Goal: Check status: Check status

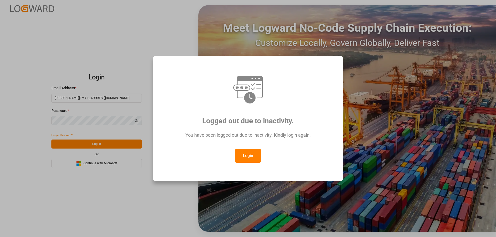
click at [246, 153] on button "Login" at bounding box center [248, 156] width 26 height 14
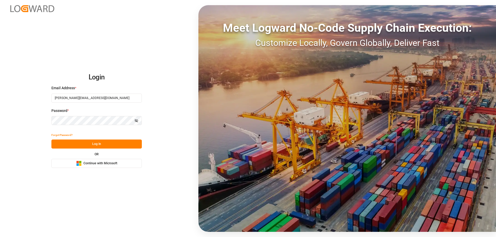
click at [87, 147] on button "Log In" at bounding box center [96, 144] width 90 height 9
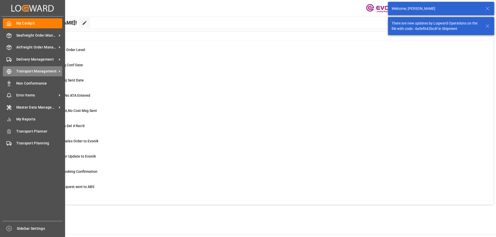
click at [28, 69] on span "Transport Management" at bounding box center [36, 71] width 41 height 5
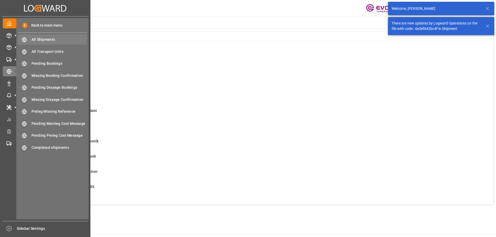
click at [44, 42] on span "All Shipments" at bounding box center [60, 39] width 56 height 5
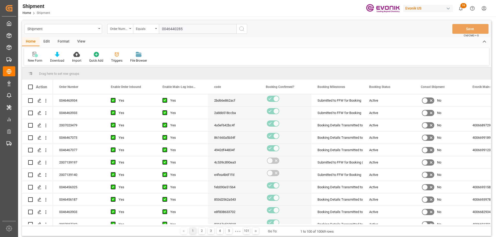
type input "0046440285"
click at [244, 26] on icon "search button" at bounding box center [242, 29] width 6 height 6
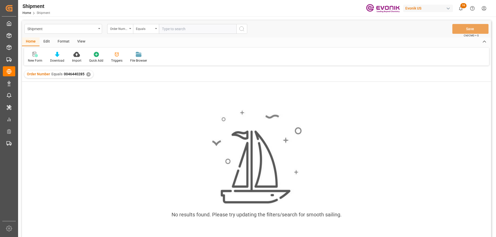
drag, startPoint x: 175, startPoint y: 27, endPoint x: 180, endPoint y: 28, distance: 4.1
click at [175, 27] on input "text" at bounding box center [197, 29] width 77 height 10
paste input "83b5333a2e3f"
type input "83b5333a2e3f"
click at [242, 29] on icon "search button" at bounding box center [242, 29] width 6 height 6
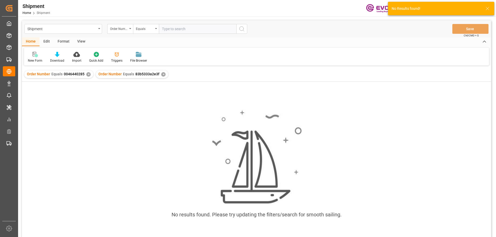
click at [88, 74] on div "✕" at bounding box center [88, 74] width 4 height 4
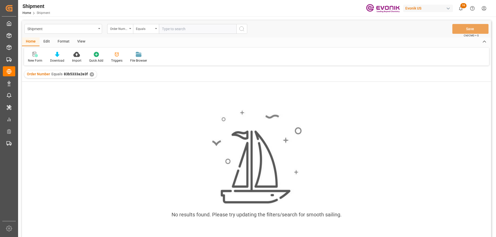
click at [185, 29] on input "text" at bounding box center [197, 29] width 77 height 10
paste input "0046455784"
type input "0046455784"
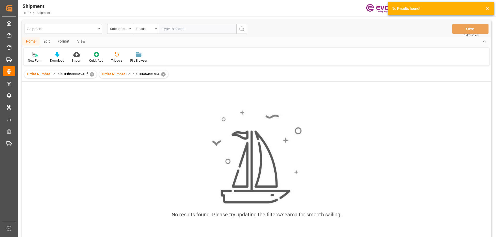
click at [90, 74] on div "✕" at bounding box center [92, 74] width 4 height 4
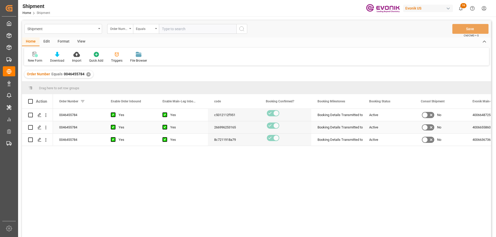
click at [242, 130] on div "266996253165" at bounding box center [234, 127] width 52 height 12
click at [45, 141] on icon "open menu" at bounding box center [45, 139] width 5 height 5
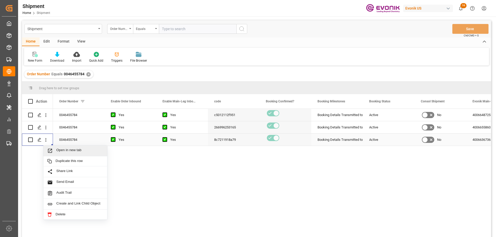
click at [59, 150] on span "Open in new tab" at bounding box center [79, 150] width 47 height 5
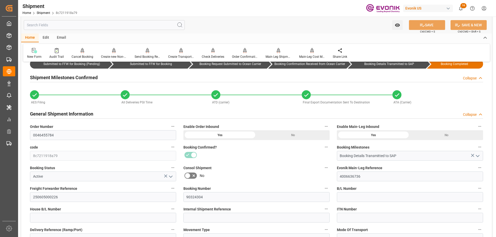
scroll to position [103, 0]
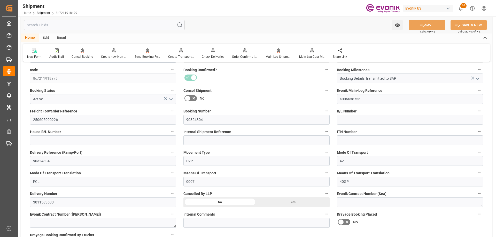
click at [77, 26] on input "text" at bounding box center [104, 25] width 161 height 10
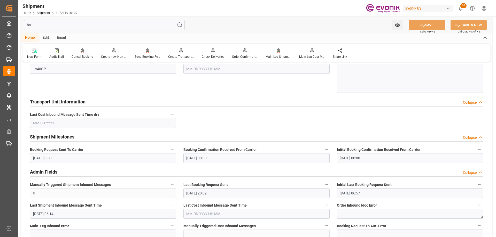
scroll to position [40, 0]
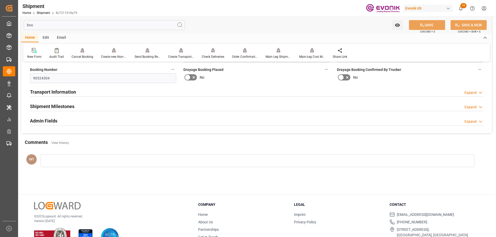
click at [54, 120] on h2 "Admin Fields" at bounding box center [43, 121] width 27 height 7
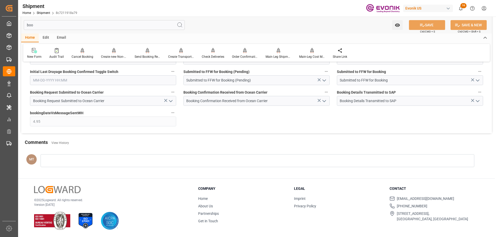
scroll to position [66, 0]
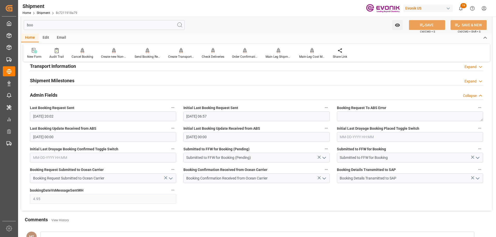
click at [89, 82] on div "Shipment Milestones Expand" at bounding box center [256, 80] width 453 height 10
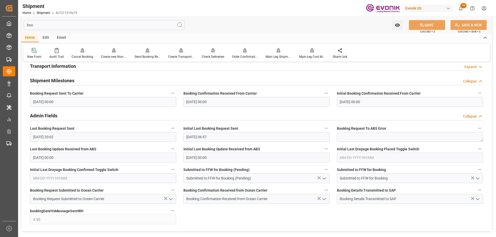
click at [91, 72] on div "Transport Information Expand" at bounding box center [256, 66] width 460 height 14
click at [90, 68] on div "Transport Information Expand" at bounding box center [256, 66] width 453 height 10
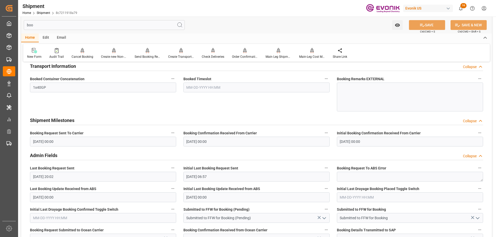
scroll to position [0, 0]
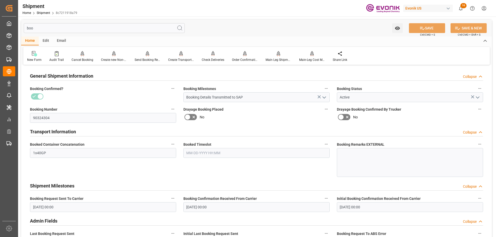
click at [63, 29] on input "boo" at bounding box center [104, 28] width 161 height 10
type input "b"
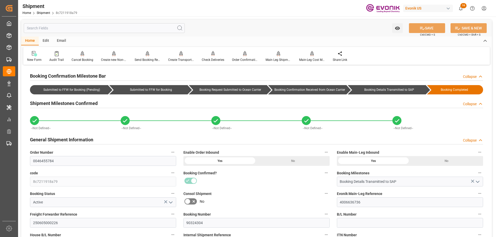
type input "0"
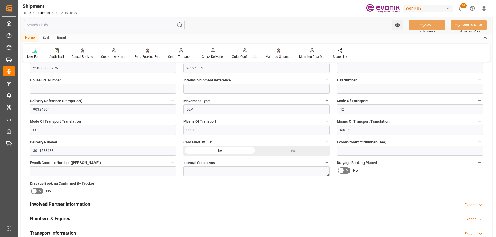
scroll to position [258, 0]
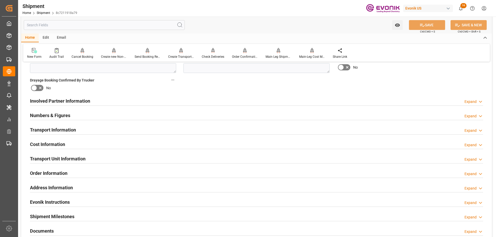
click at [74, 159] on h2 "Transport Unit Information" at bounding box center [58, 158] width 56 height 7
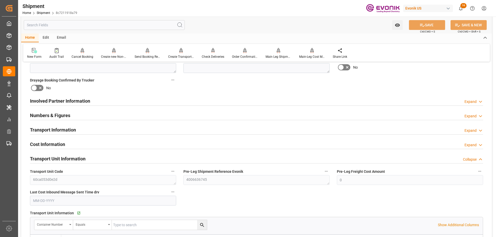
scroll to position [362, 0]
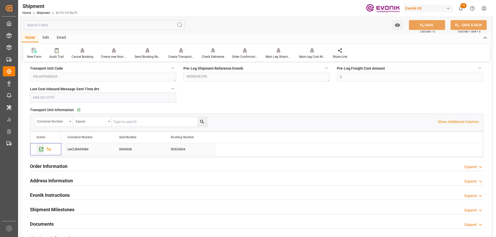
click at [41, 148] on icon "Press SPACE to select this row." at bounding box center [40, 149] width 5 height 5
click at [82, 24] on input "text" at bounding box center [104, 25] width 161 height 10
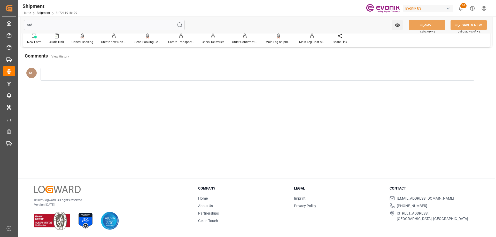
scroll to position [0, 0]
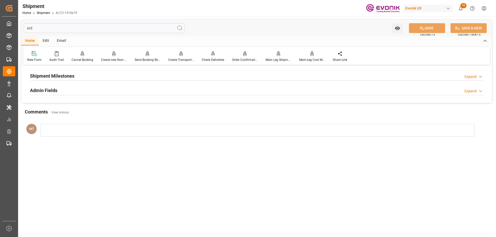
type input "atd"
click at [74, 73] on div "Shipment Milestones Expand" at bounding box center [256, 76] width 453 height 10
click at [63, 114] on div "Admin Fields Expand" at bounding box center [256, 111] width 453 height 10
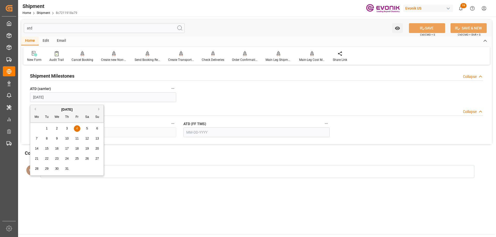
drag, startPoint x: 70, startPoint y: 98, endPoint x: 22, endPoint y: 92, distance: 48.4
click at [22, 92] on div "Shipment Milestones Collapse ATD (carrier) 07-04-2025 Admin Fields Collapse Atd…" at bounding box center [256, 105] width 471 height 78
click at [419, 28] on icon at bounding box center [421, 28] width 5 height 5
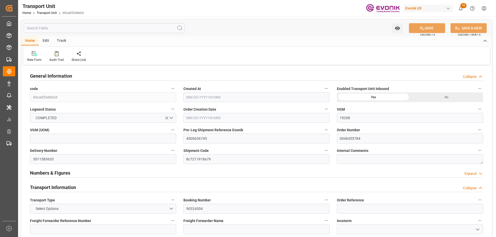
type input "19268"
type input "Hapag [PERSON_NAME]"
type input "Hapag [PERSON_NAME] Aktiengesellschaft"
type input "USLAX"
type input "GTPRQ"
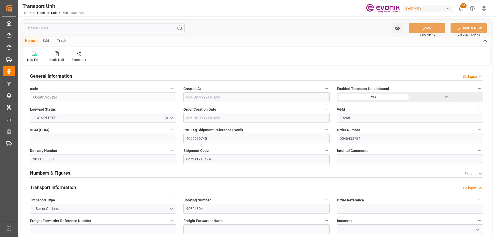
type input "9387449"
type input "USLAX"
type input "GTPRQ"
type input "9387449"
type input "19437"
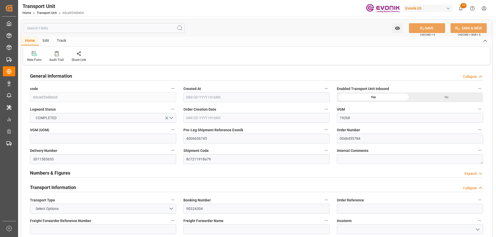
type input "[DATE] 06:54"
type input "[DATE]"
type input "06-20-2025 22:29"
type input "06-20-2025 07:39"
type input "06-26-2025 06:33"
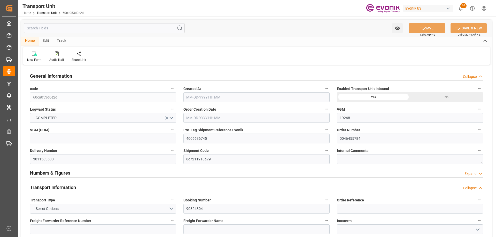
type input "06-26-2025 18:25"
type input "[DATE] 00:00"
type input "07-04-2025 12:48"
type input "[DATE] 00:00"
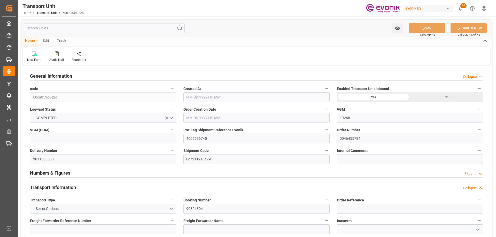
type input "07-05-2025 00:00"
type input "[DATE] 07:24"
type input "07-23-2025 11:54"
type input "07-25-2025 16:28"
type input "[DATE] 12:00"
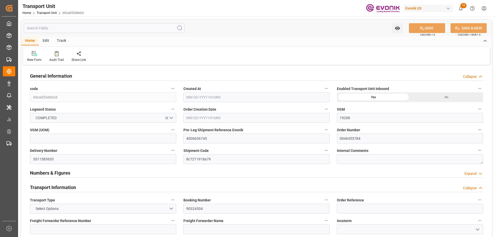
type input "06-26-2025 15:48"
type input "07-03-2025 13:52"
type input "07-04-2025 05:00"
type input "07-04-2025 13:17"
type input "07-14-2025 03:00"
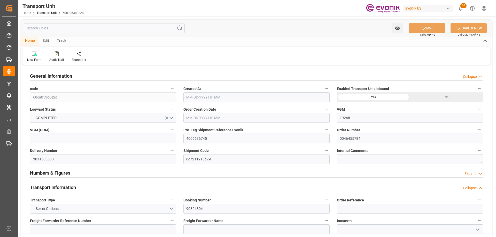
type input "07-14-2025 10:03"
type input "07-14-2025 10:43"
type input "07-14-2025 13:59"
type input "07-18-2025 13:59"
click at [71, 30] on input "text" at bounding box center [104, 28] width 161 height 10
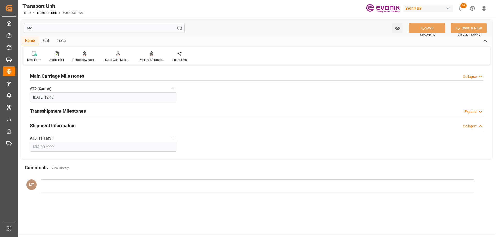
type input "atd"
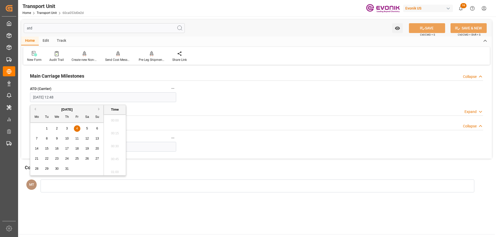
scroll to position [635, 0]
drag, startPoint x: 78, startPoint y: 97, endPoint x: 21, endPoint y: 90, distance: 57.2
click at [21, 91] on div "Main Carriage Milestones Collapse ATD (Carrier) 07-04-2025 12:48 Transshipment …" at bounding box center [256, 112] width 471 height 92
click at [432, 28] on button "SAVE" at bounding box center [427, 28] width 36 height 10
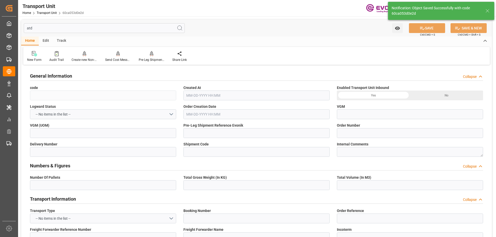
type input "60ca053d0e2d"
type input "4006636745"
type input "0046455784"
type input "3011583633"
type input "8c7211918a79"
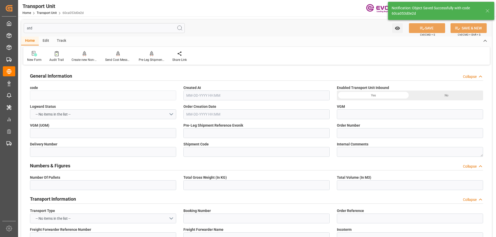
type input "90324304"
type input "Truck"
type input "Sea Ship"
type input "Truck"
type input "UACU8439384"
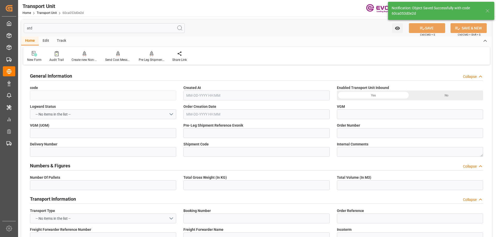
type input "0094538"
type input "HLCU"
type textarea "68008"
type input "United States"
type textarea "01012"
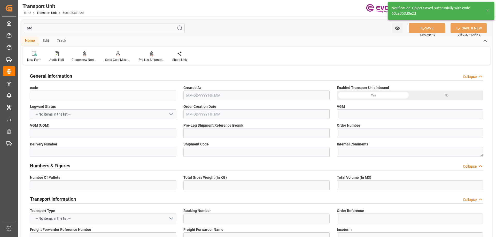
type input "Guatemala"
type input "[GEOGRAPHIC_DATA]"
type input "Puerto Quetzal"
type input "NYK [PERSON_NAME]"
type input "0197E"
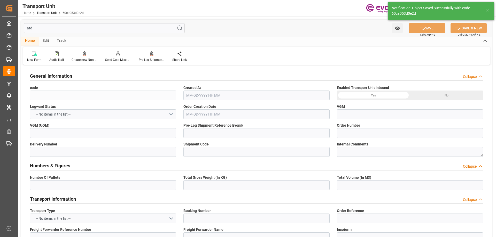
type input "4006636736"
type input "LOS ANGELES"
type input "PUERTO QUETZAL"
type input "OMAHA"
type input "US"
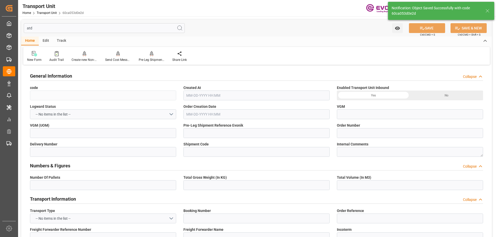
type input "TRUCK"
type input "COUNCIL BLUFFS"
type input "US"
type input "RAIL"
type input "VESSEL"
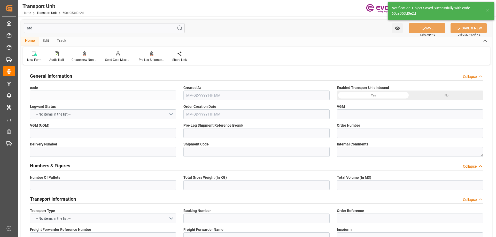
type input "NYK [PERSON_NAME]"
type input "TRUCK"
type input "GT"
type input "PUERTO QUETZAL"
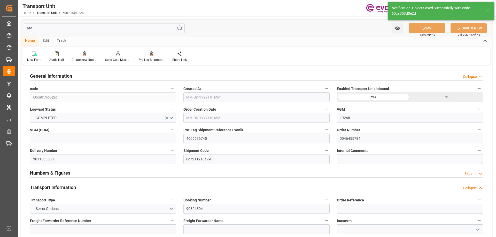
type input "19268"
type input "Hapag [PERSON_NAME]"
type input "Hapag [PERSON_NAME] Aktiengesellschaft"
type input "USLAX"
type input "GTPRQ"
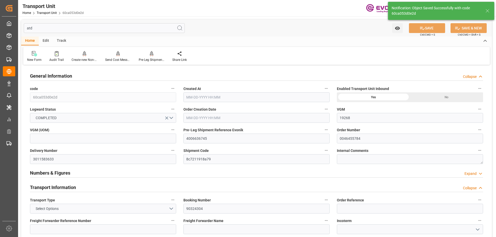
type input "9387449"
type input "USLAX"
type input "GTPRQ"
type input "9387449"
type input "19437"
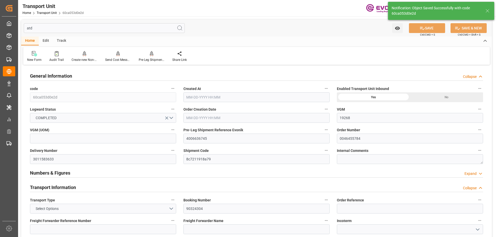
type input "[DATE] 06:54"
type input "[DATE]"
type input "06-20-2025 22:29"
type input "06-20-2025 07:39"
type input "06-26-2025 06:33"
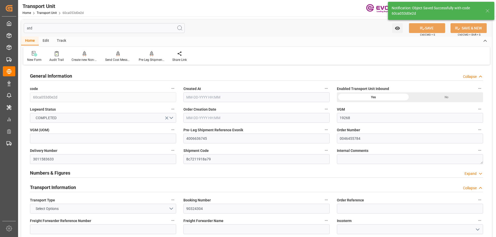
type input "06-26-2025 18:25"
type input "[DATE] 00:00"
type input "07-05-2025 00:00"
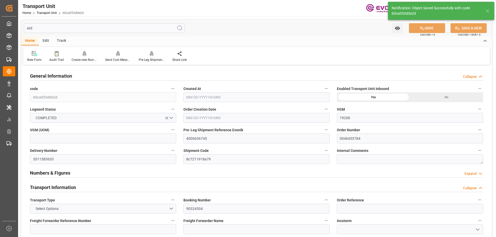
type input "[DATE] 07:24"
type input "07-23-2025 11:54"
type input "07-25-2025 16:28"
type input "[DATE] 12:00"
type input "06-26-2025 15:48"
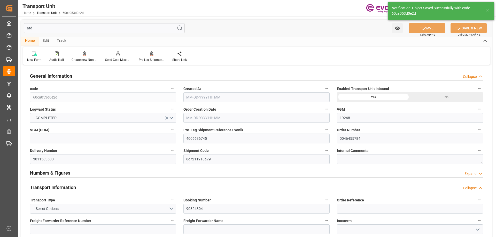
type input "07-03-2025 13:52"
type input "07-04-2025 05:00"
type input "07-04-2025 13:17"
type input "07-14-2025 03:00"
type input "07-14-2025 10:03"
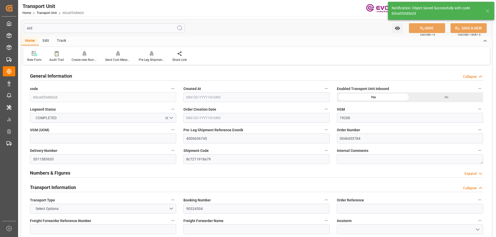
type input "07-14-2025 10:43"
type input "07-14-2025 13:59"
type input "07-18-2025 13:59"
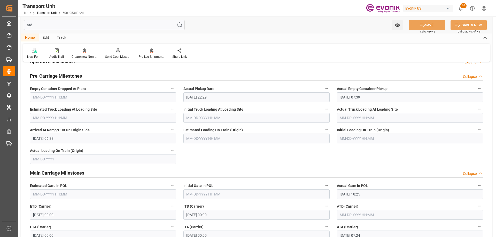
scroll to position [465, 0]
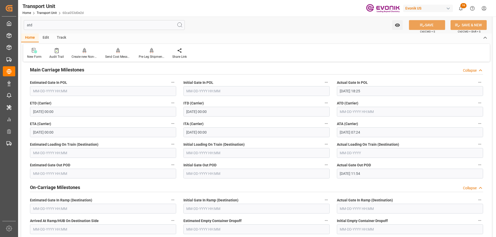
click at [45, 25] on input "atd" at bounding box center [104, 25] width 161 height 10
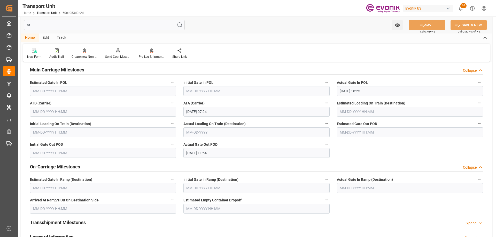
type input "atd"
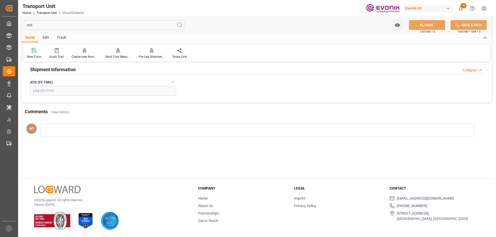
scroll to position [6, 0]
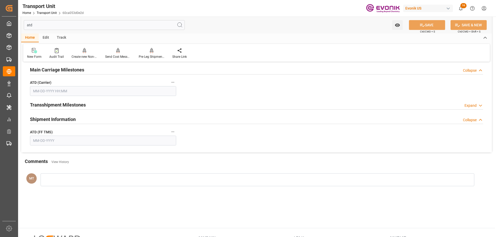
drag, startPoint x: 62, startPoint y: 93, endPoint x: 60, endPoint y: 91, distance: 2.8
click at [62, 93] on input "text" at bounding box center [103, 91] width 146 height 10
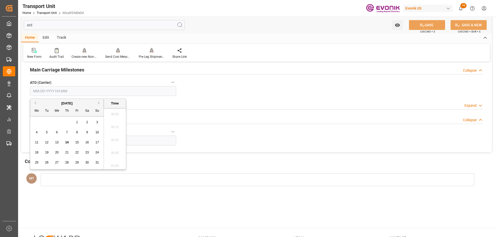
scroll to position [893, 0]
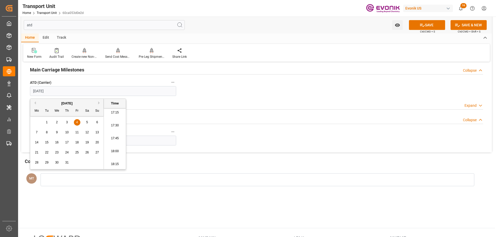
type input "[DATE] 00:00"
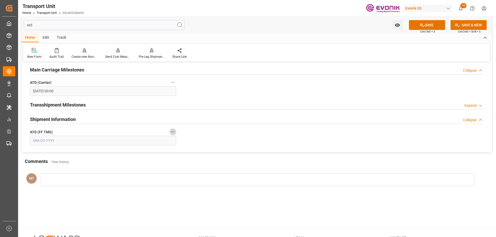
click at [66, 138] on input "text" at bounding box center [103, 141] width 146 height 10
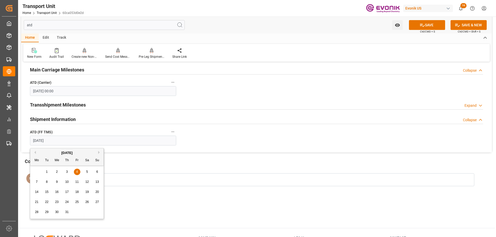
type input "[DATE]"
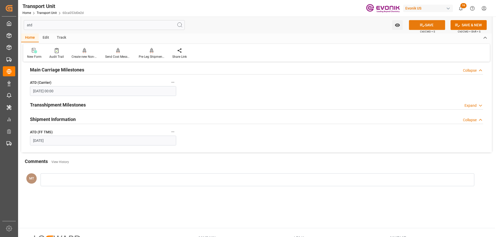
click at [433, 25] on button "SAVE" at bounding box center [427, 25] width 36 height 10
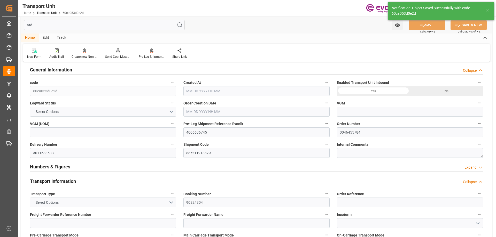
type input "19268"
type input "Hapag [PERSON_NAME]"
type input "Hapag [PERSON_NAME] Aktiengesellschaft"
type input "USLAX"
type input "GTPRQ"
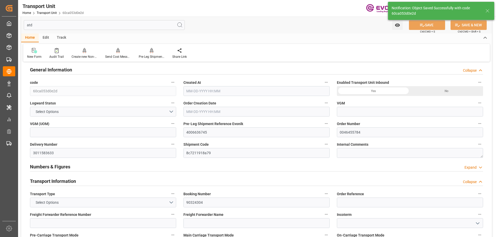
type input "9387449"
type input "USLAX"
type input "GTPRQ"
type input "9387449"
type input "19437"
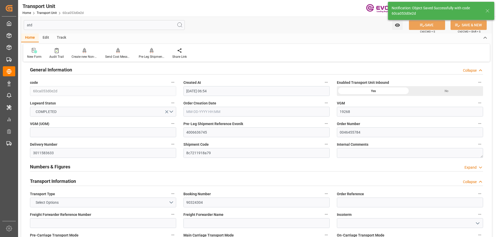
type input "[DATE] 06:54"
type input "[DATE]"
type input "06-20-2025 22:29"
type input "06-20-2025 07:39"
type input "06-26-2025 06:33"
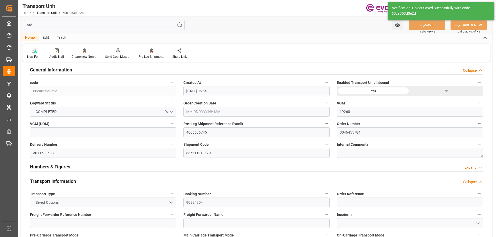
type input "06-26-2025 18:25"
type input "[DATE] 00:00"
type input "07-05-2025 00:00"
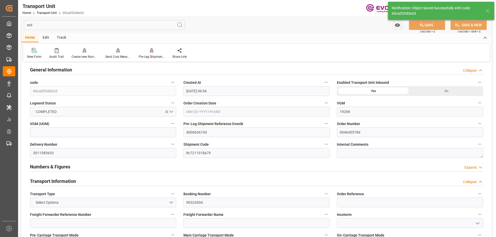
type input "[DATE] 07:24"
type input "07-23-2025 11:54"
type input "07-25-2025 16:28"
type input "[DATE] 12:00"
type input "06-26-2025 15:48"
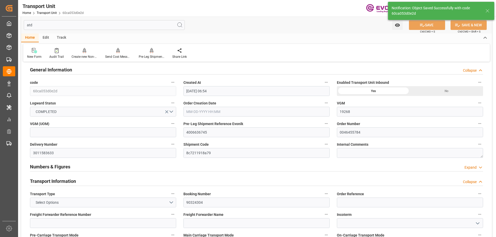
type input "07-03-2025 13:52"
type input "07-04-2025 05:00"
type input "07-04-2025 13:17"
type input "07-14-2025 03:00"
type input "07-14-2025 10:03"
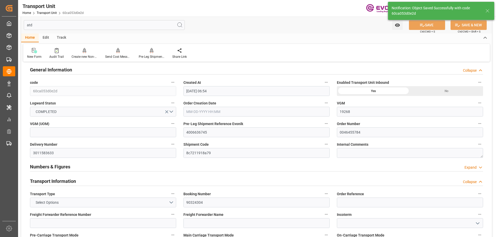
type input "07-14-2025 10:43"
type input "07-14-2025 13:59"
type input "07-18-2025 13:59"
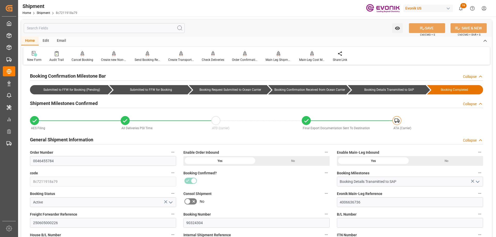
click at [278, 56] on icon at bounding box center [279, 53] width 4 height 4
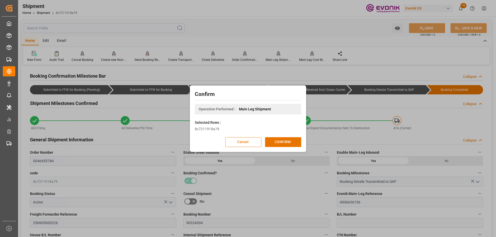
click at [247, 142] on button "Cancel" at bounding box center [243, 142] width 36 height 10
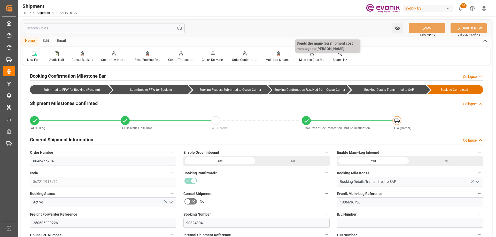
click at [312, 55] on icon at bounding box center [312, 53] width 4 height 4
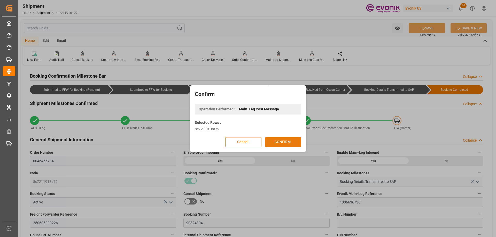
click at [275, 145] on button "CONFIRM" at bounding box center [283, 142] width 36 height 10
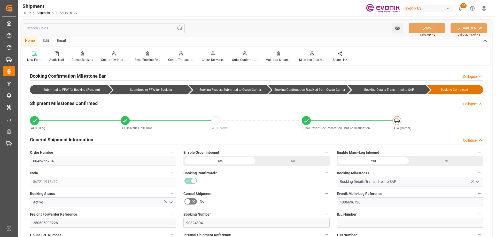
click at [51, 27] on input "text" at bounding box center [104, 28] width 161 height 10
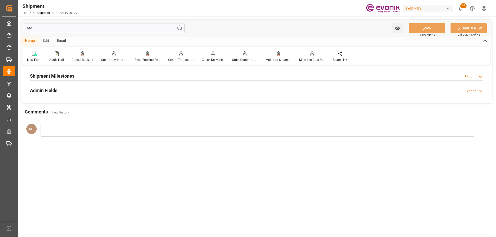
type input "atd"
click at [78, 94] on div "Admin Fields Expand" at bounding box center [256, 90] width 453 height 10
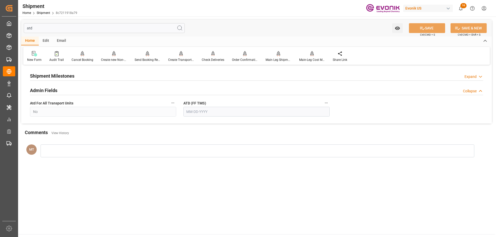
click at [190, 110] on input "text" at bounding box center [256, 112] width 146 height 10
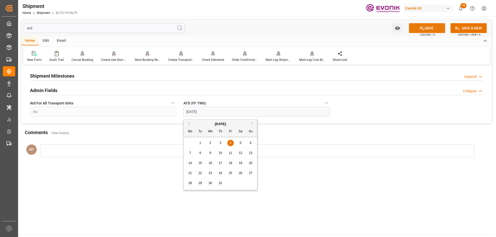
type input "[DATE]"
click at [428, 31] on button "SAVE" at bounding box center [427, 28] width 36 height 10
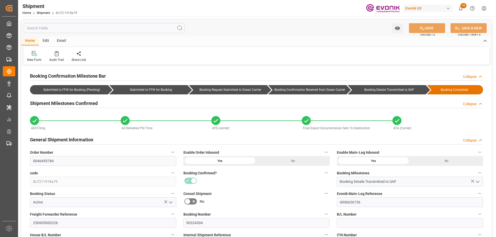
type input "[DATE]"
click at [50, 27] on input "text" at bounding box center [104, 28] width 161 height 10
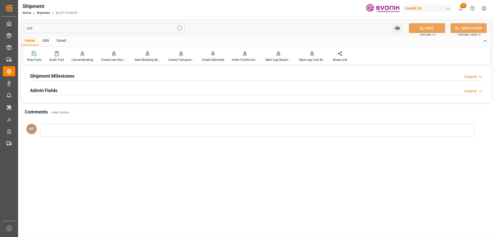
type input "atd"
click at [70, 87] on div "Admin Fields Expand" at bounding box center [256, 90] width 453 height 10
click at [75, 75] on div "Shipment Milestones Expand" at bounding box center [256, 76] width 453 height 10
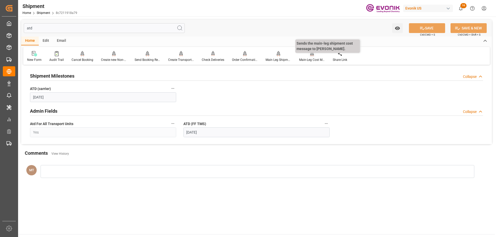
click at [306, 55] on div at bounding box center [312, 53] width 26 height 5
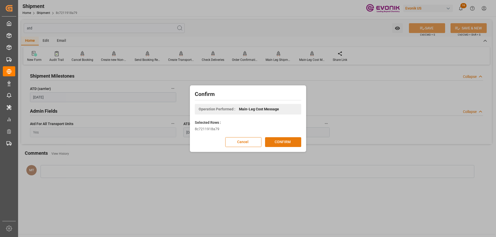
click at [275, 143] on button "CONFIRM" at bounding box center [283, 142] width 36 height 10
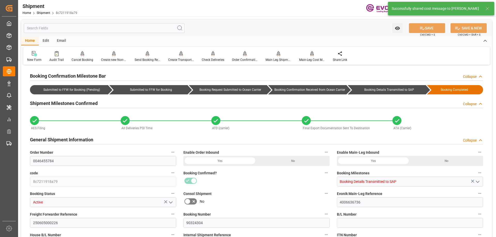
type input "Hapag [PERSON_NAME]"
type input "Hapag [PERSON_NAME] Aktiengesellschaft"
type input "19"
type input "380"
type input "19437"
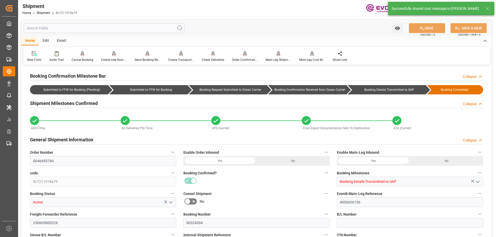
type input "29.4635"
type input "USLAX"
type input "GTPRQ"
type input "9387449"
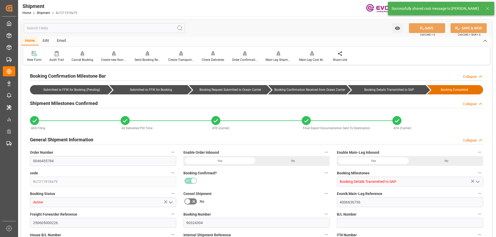
type input "9387449"
type input "3948"
type input "0"
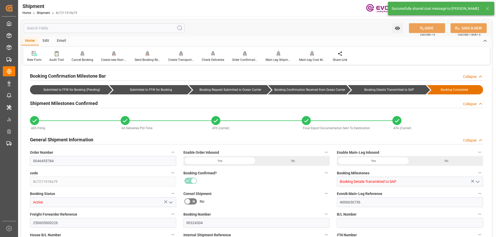
type input "19"
type input "BG"
type input "0"
type input "1"
type input "Hapag [PERSON_NAME]"
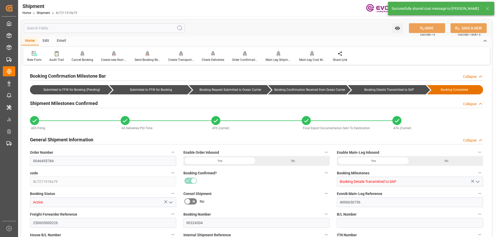
type input "Hapag [PERSON_NAME] Aktiengesellschaft"
type input "4.95"
type input "[DATE] 00:00"
type input "[DATE] 17:00"
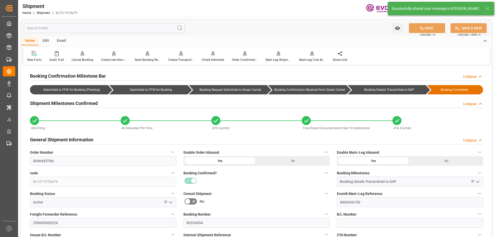
type input "[DATE] 12:00"
type input "[DATE] 00:00"
type input "[DATE] 17:00"
type input "[DATE]"
type input "[DATE] 00:00"
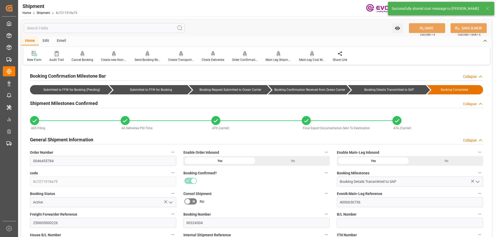
type input "[DATE] 00:00"
type input "[DATE]"
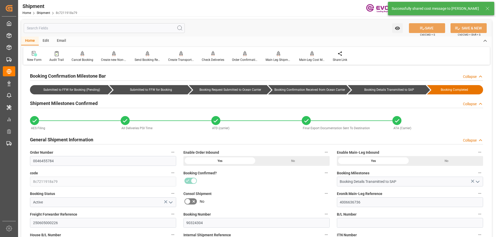
type input "[DATE] 07:24"
type input "[DATE] 00:00"
type input "[DATE] 20:02"
type input "[DATE] 06:57"
type input "[DATE] 06:14"
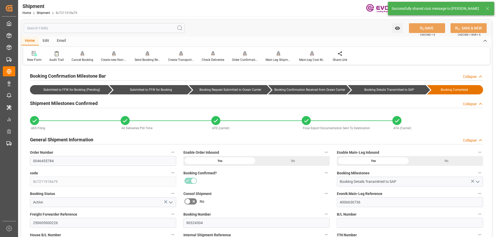
type input "[DATE] 11:54"
type input "[DATE] 06:14"
type input "[DATE] 06:54"
type input "[DATE] 21:53"
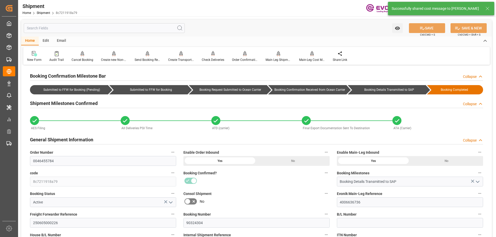
type input "[DATE] 00:00"
type input "[DATE]"
type input "[DATE] 16:54"
